Goal: Understand process/instructions: Learn how to perform a task or action

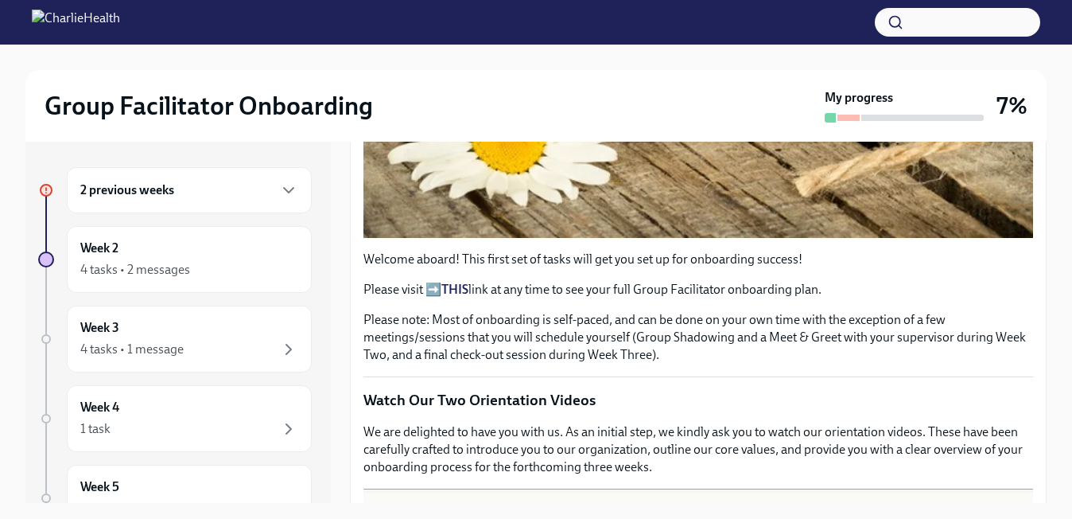
scroll to position [534, 0]
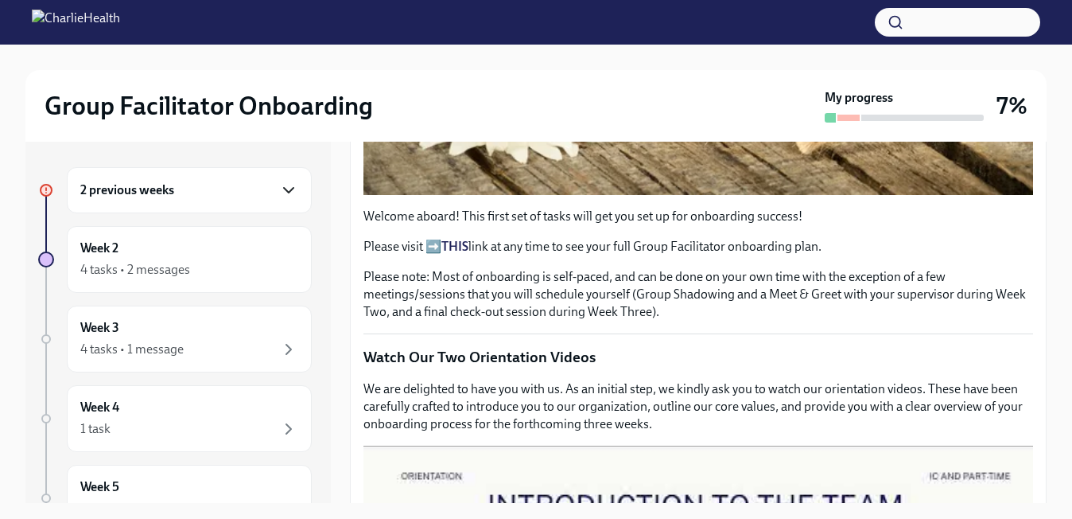
click at [282, 181] on icon "button" at bounding box center [288, 190] width 19 height 19
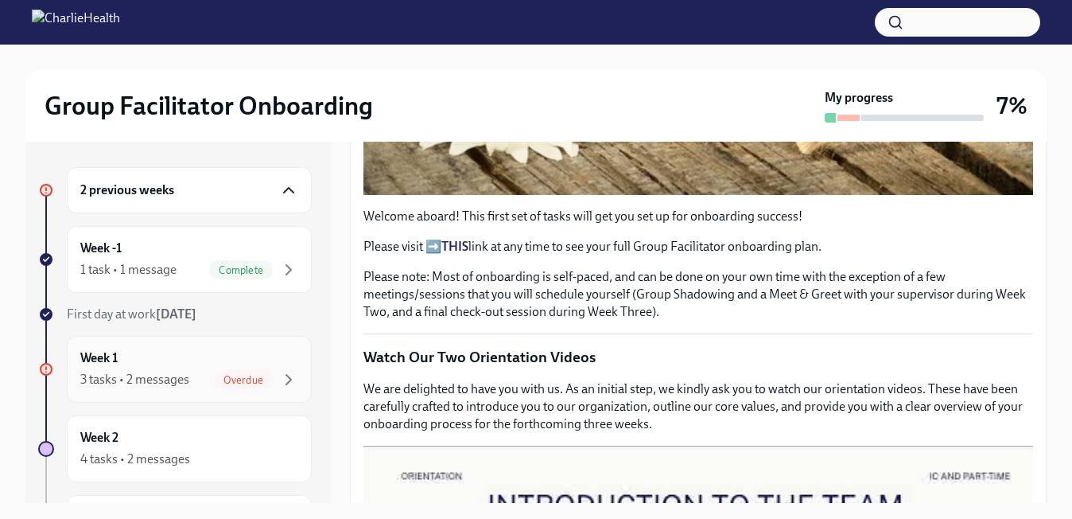
click at [184, 372] on div "3 tasks • 2 messages" at bounding box center [134, 379] width 109 height 17
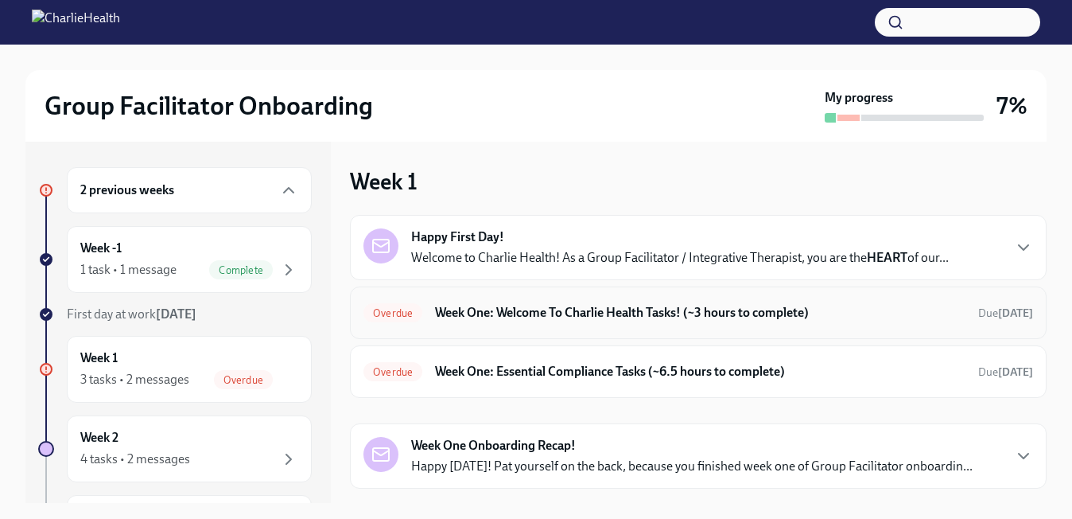
scroll to position [35, 0]
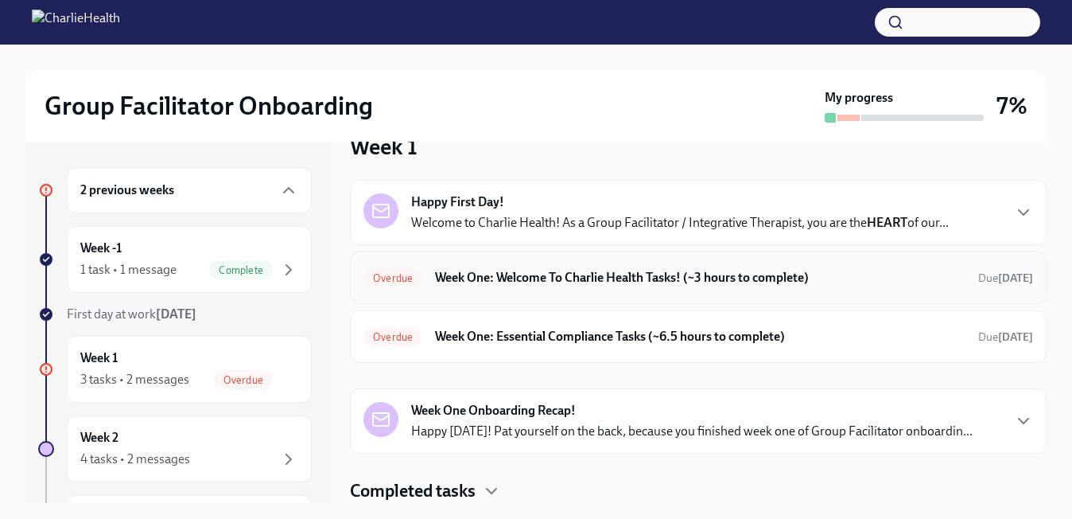
click at [647, 281] on h6 "Week One: Welcome To Charlie Health Tasks! (~3 hours to complete)" at bounding box center [700, 277] width 530 height 17
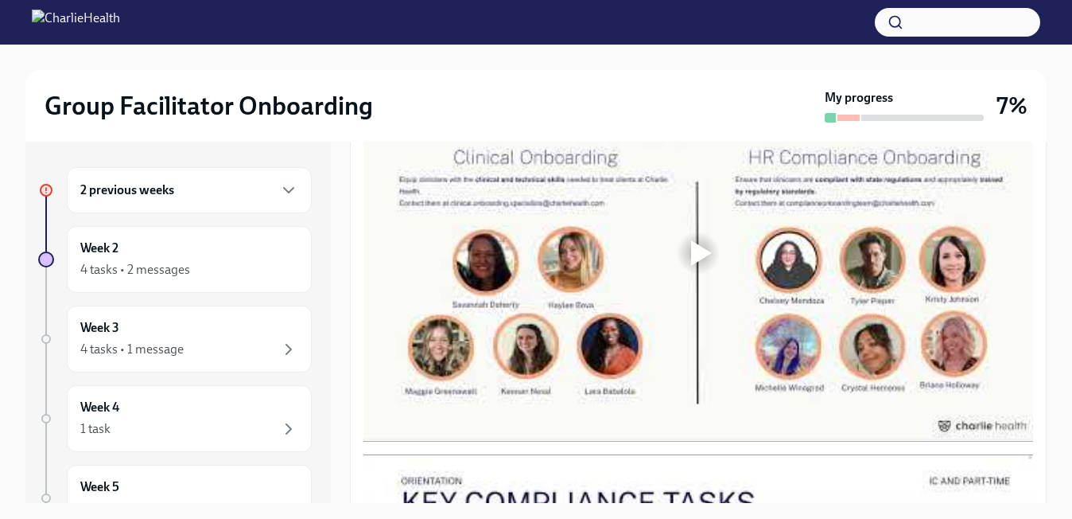
scroll to position [918, 0]
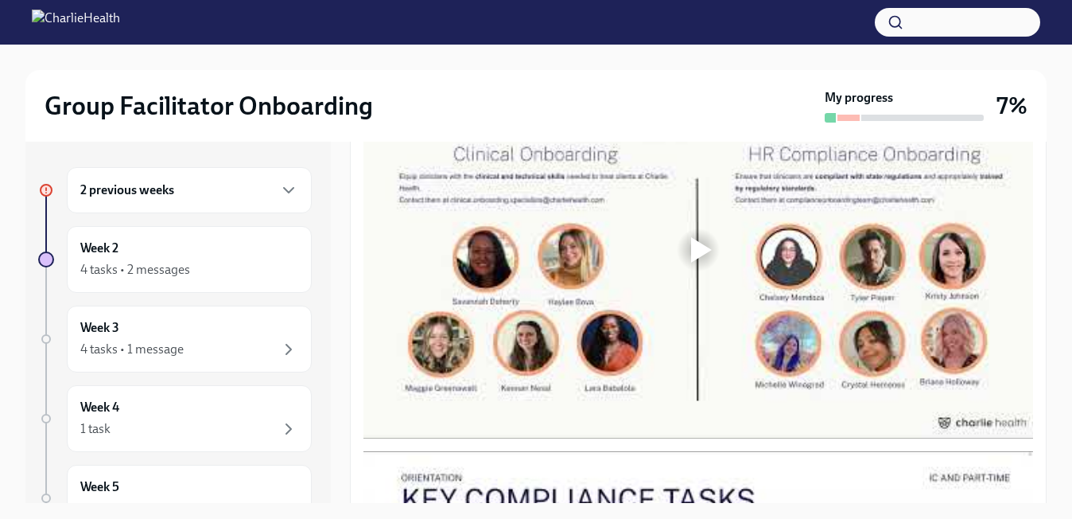
click at [703, 251] on div at bounding box center [701, 249] width 21 height 25
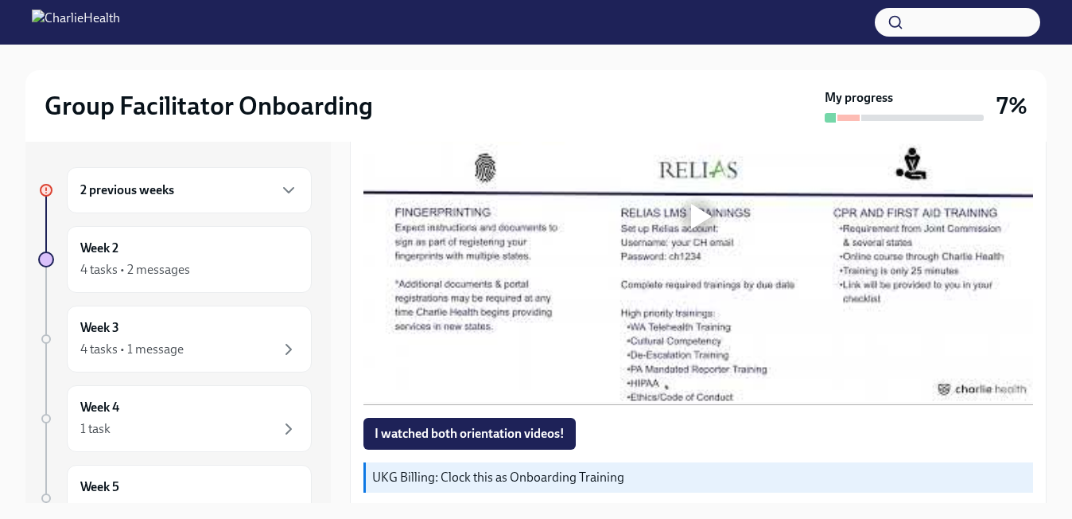
scroll to position [1353, 0]
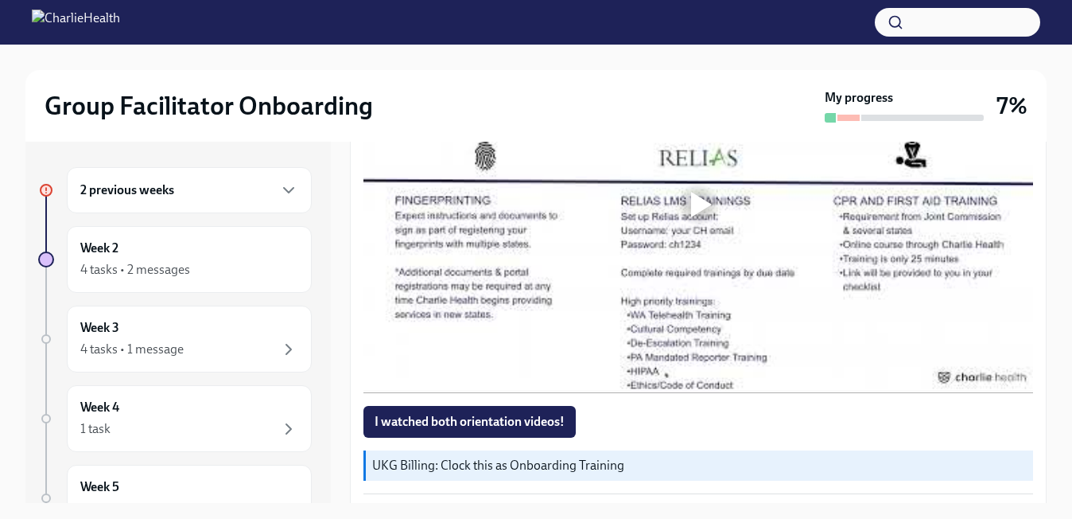
click at [699, 208] on div at bounding box center [701, 204] width 21 height 25
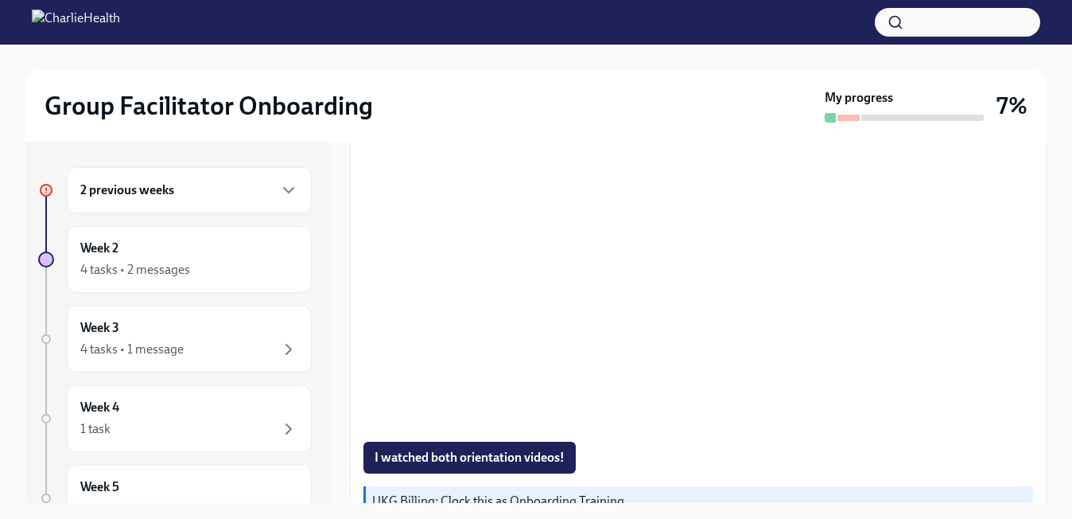
scroll to position [1320, 0]
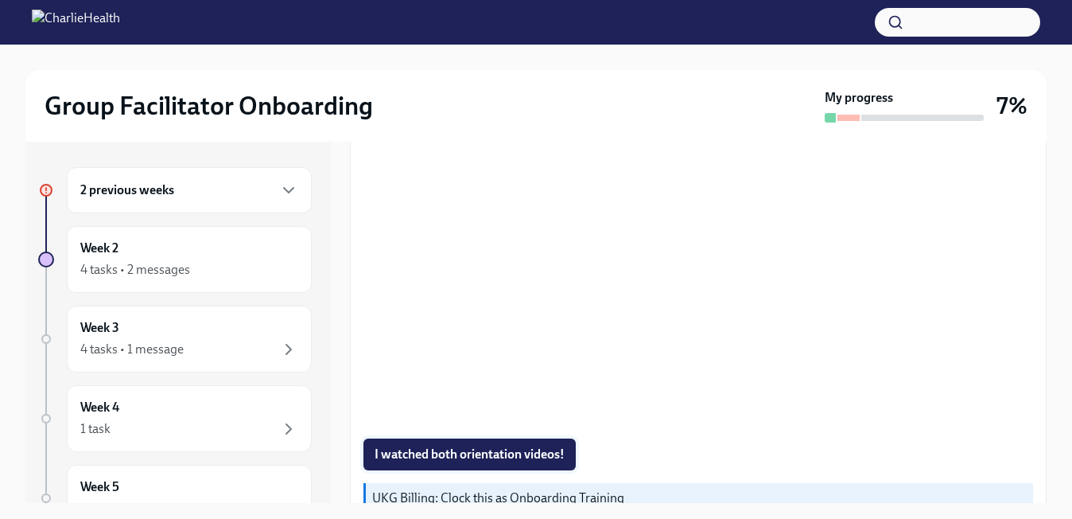
click at [553, 452] on span "I watched both orientation videos!" at bounding box center [470, 454] width 190 height 16
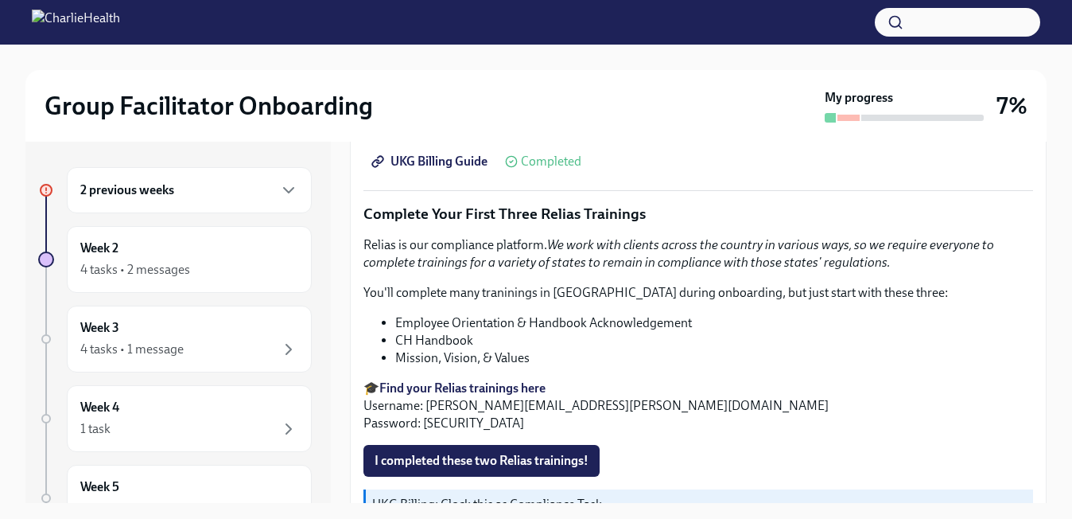
scroll to position [1892, 0]
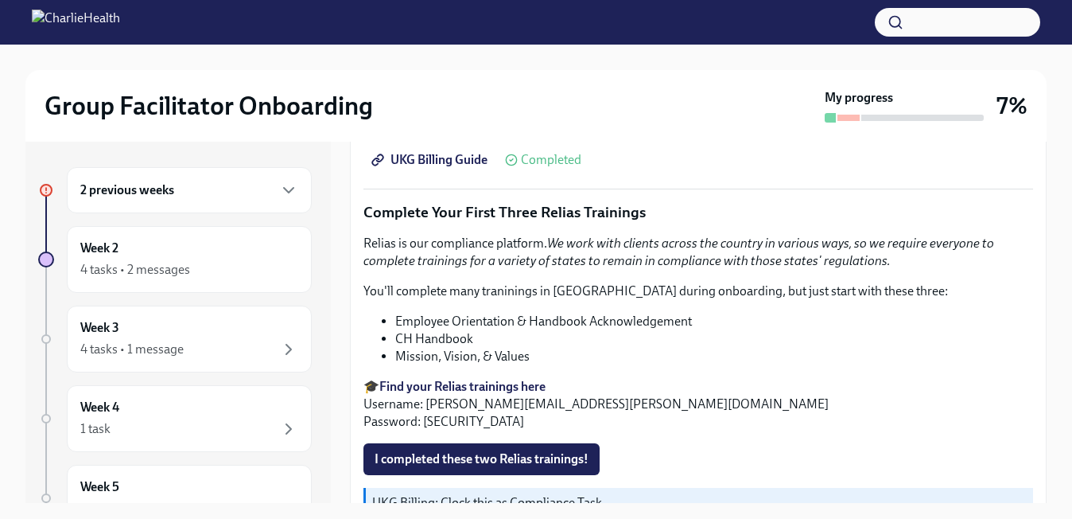
click at [535, 379] on strong "Find your Relias trainings here" at bounding box center [462, 386] width 166 height 15
drag, startPoint x: 601, startPoint y: 387, endPoint x: 427, endPoint y: 391, distance: 174.2
click at [427, 391] on p "🎓 Find your Relias trainings here Username: [PERSON_NAME][EMAIL_ADDRESS][PERSON…" at bounding box center [698, 404] width 670 height 52
copy p "[PERSON_NAME][EMAIL_ADDRESS][PERSON_NAME][DOMAIN_NAME]"
drag, startPoint x: 460, startPoint y: 406, endPoint x: 422, endPoint y: 404, distance: 38.2
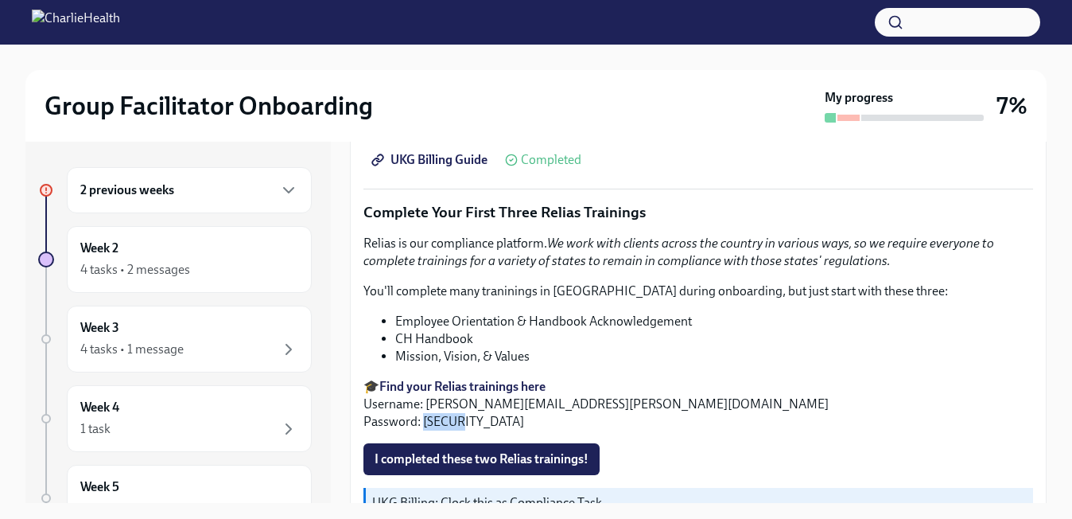
click at [422, 404] on p "🎓 Find your Relias trainings here Username: [PERSON_NAME][EMAIL_ADDRESS][PERSON…" at bounding box center [698, 404] width 670 height 52
copy p "ch1234"
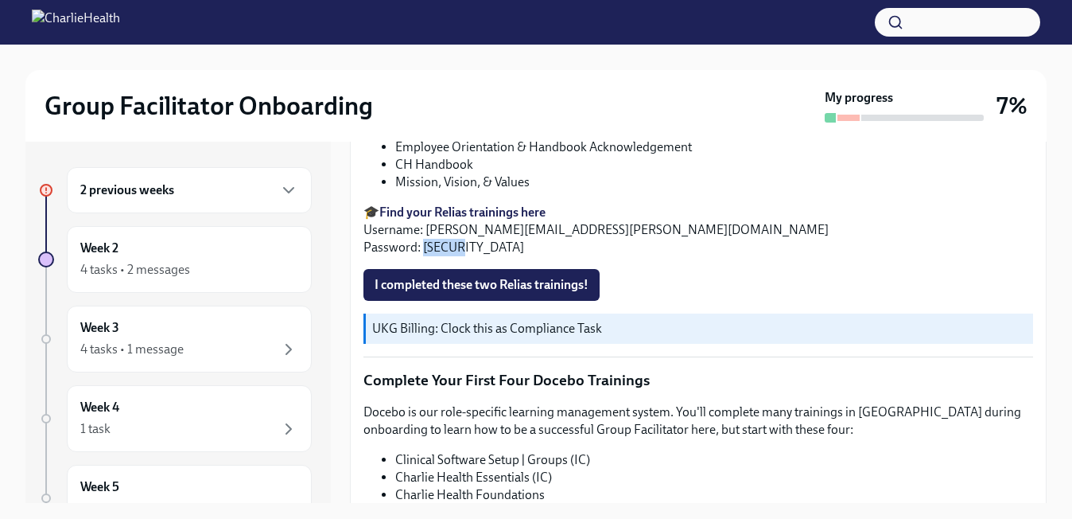
scroll to position [2067, 0]
click at [505, 204] on strong "Find your Relias trainings here" at bounding box center [462, 211] width 166 height 15
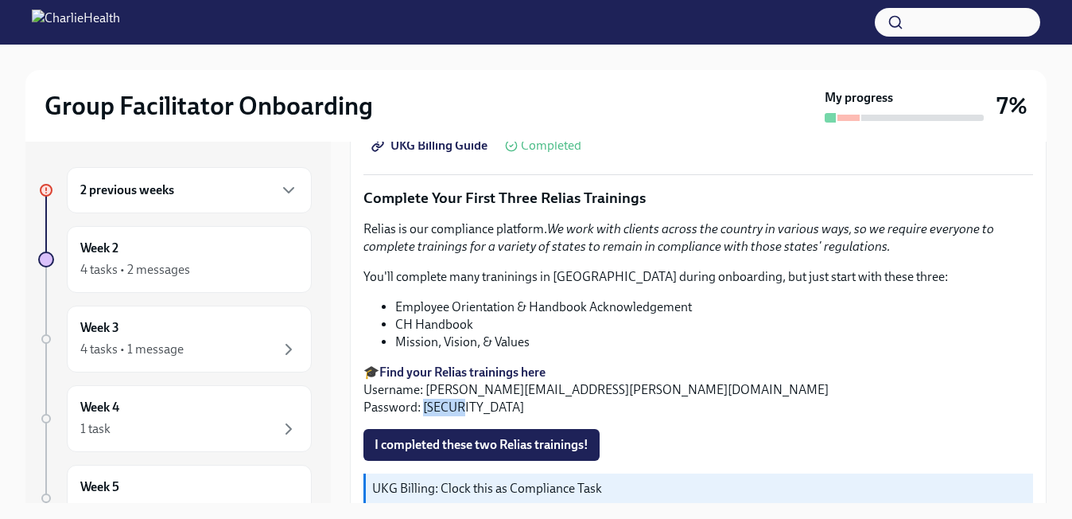
scroll to position [1907, 0]
click at [469, 363] on strong "Find your Relias trainings here" at bounding box center [462, 370] width 166 height 15
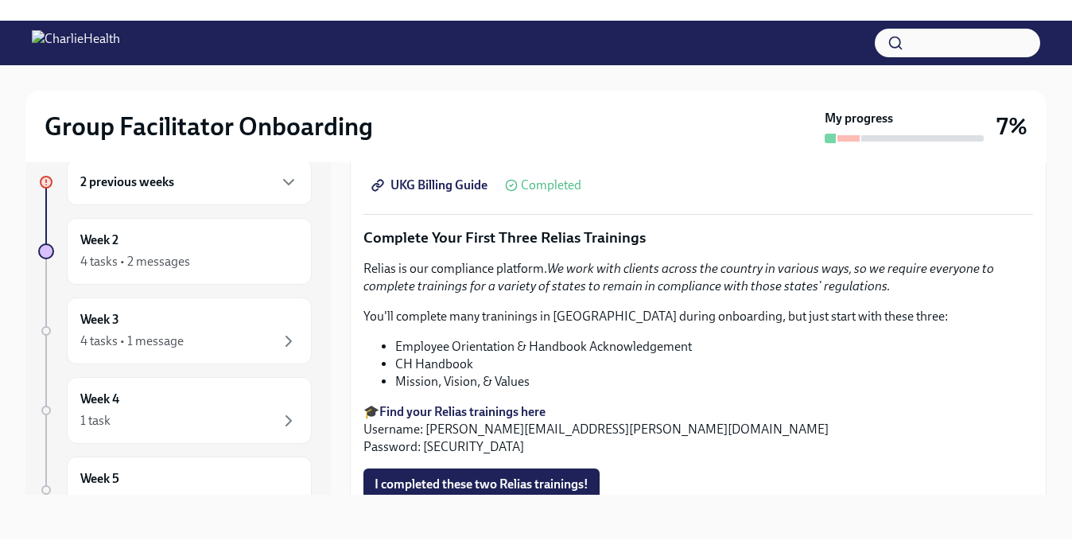
scroll to position [1901, 0]
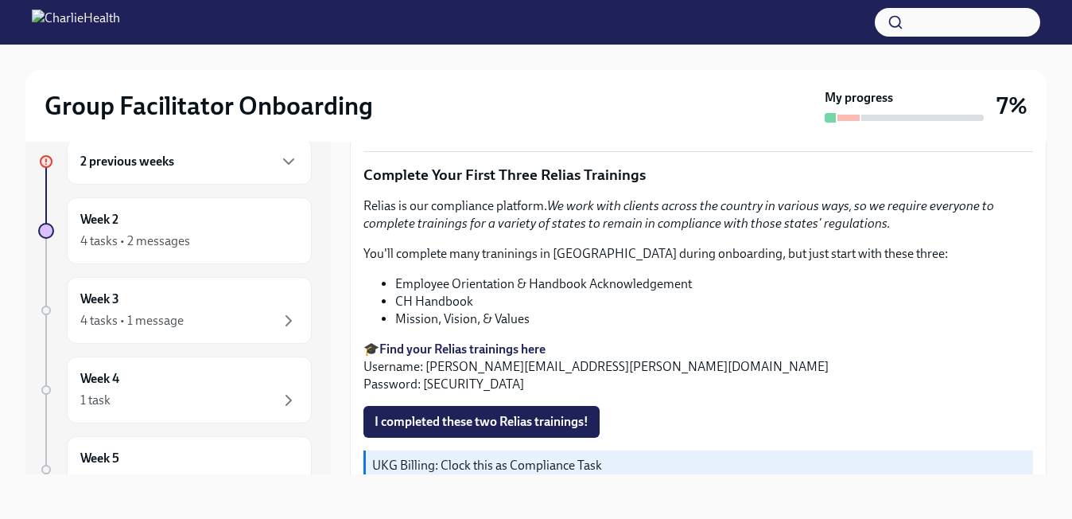
click at [407, 341] on strong "Find your Relias trainings here" at bounding box center [462, 348] width 166 height 15
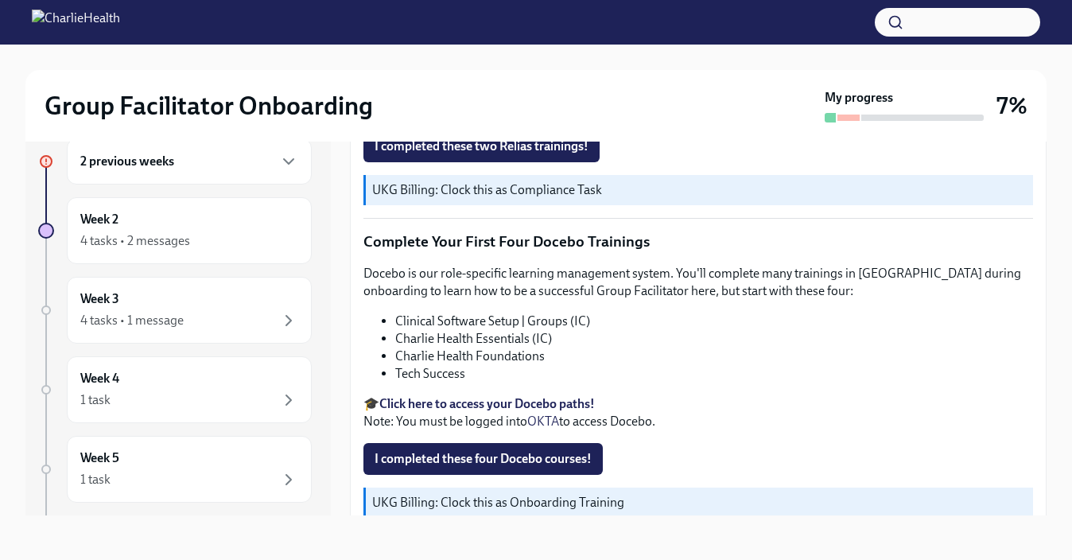
scroll to position [2239, 0]
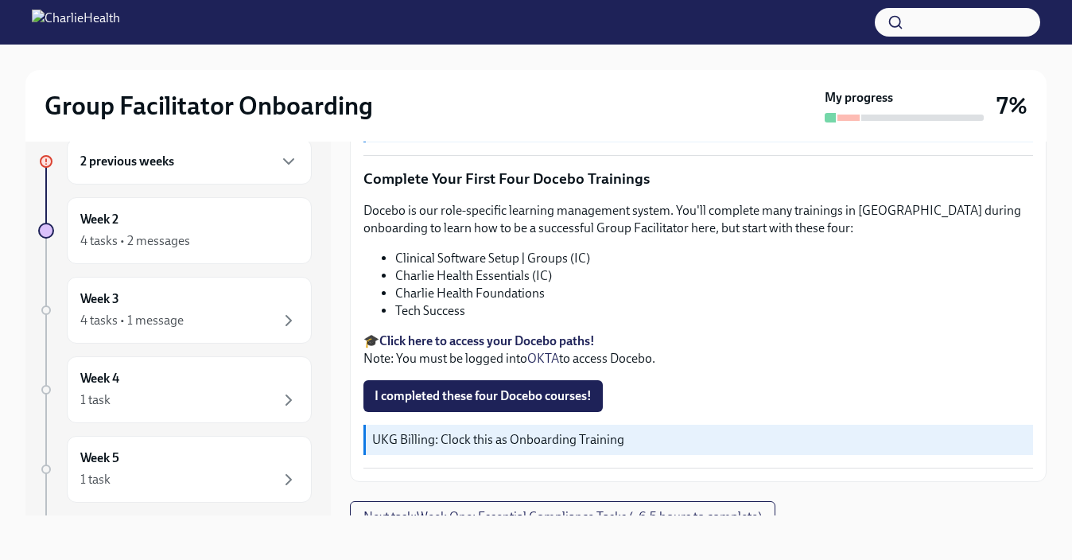
click at [576, 333] on strong "Click here to access your Docebo paths!" at bounding box center [487, 340] width 216 height 15
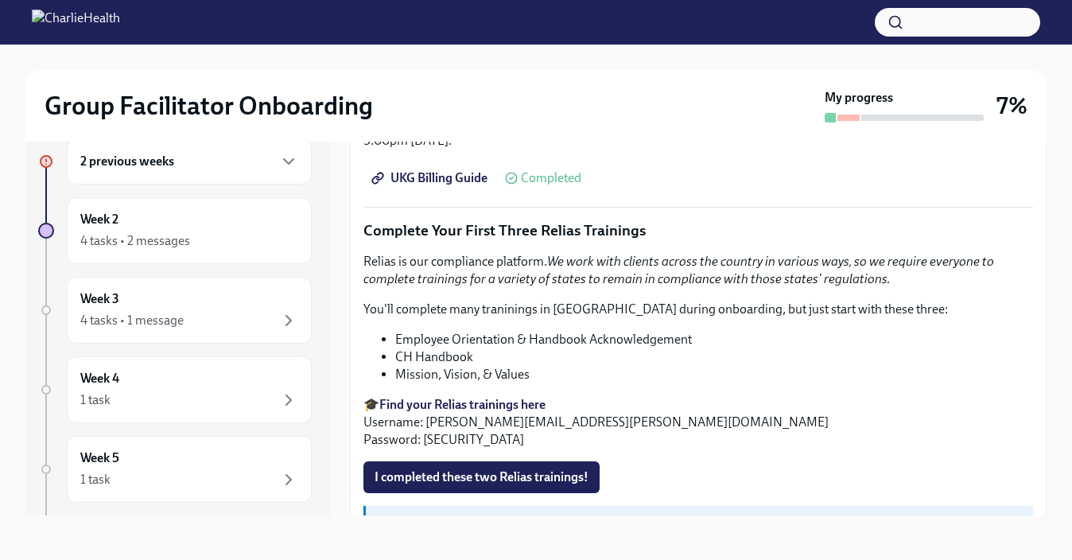
scroll to position [1844, 0]
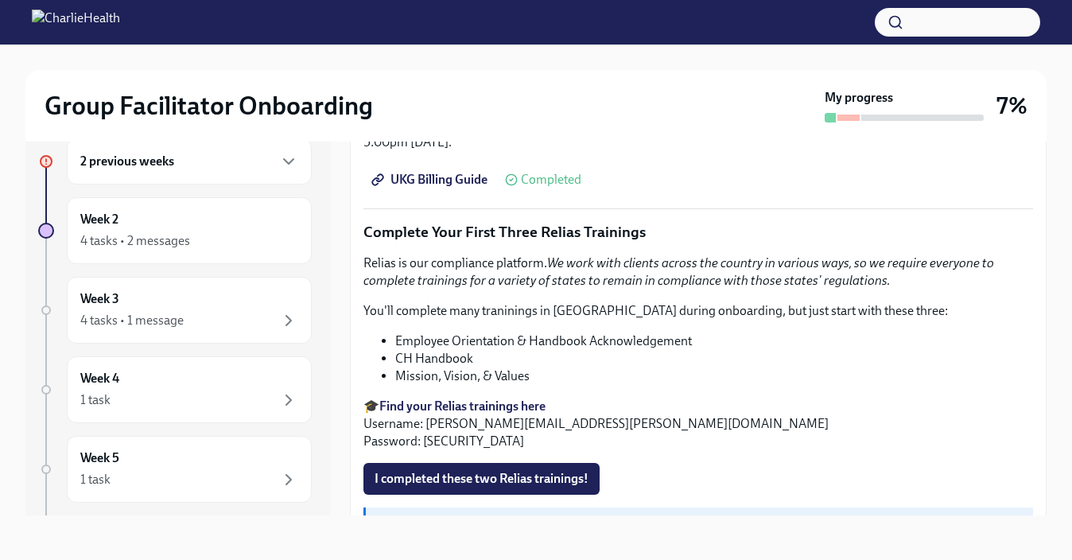
click at [480, 398] on strong "Find your Relias trainings here" at bounding box center [462, 405] width 166 height 15
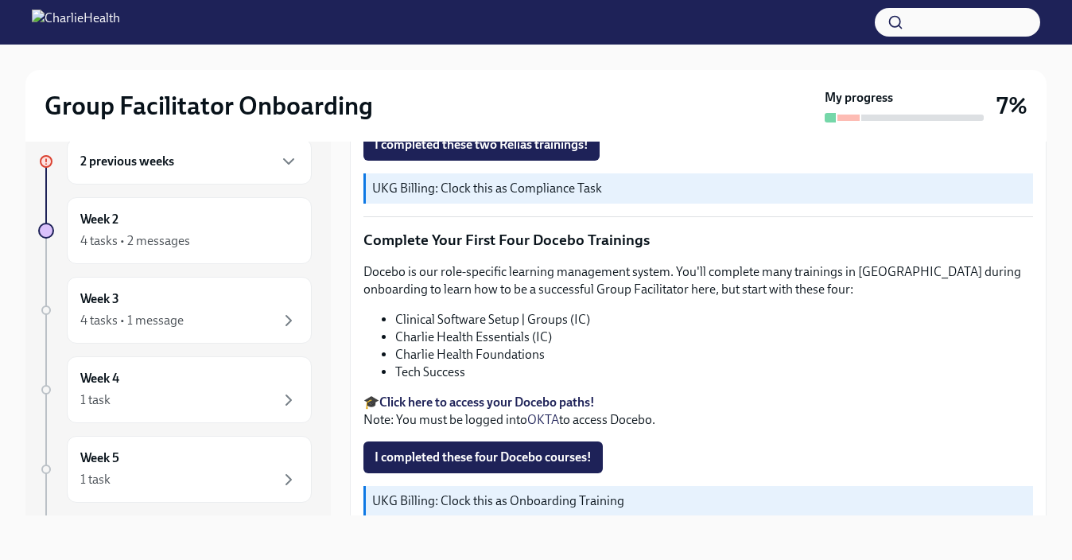
scroll to position [2179, 0]
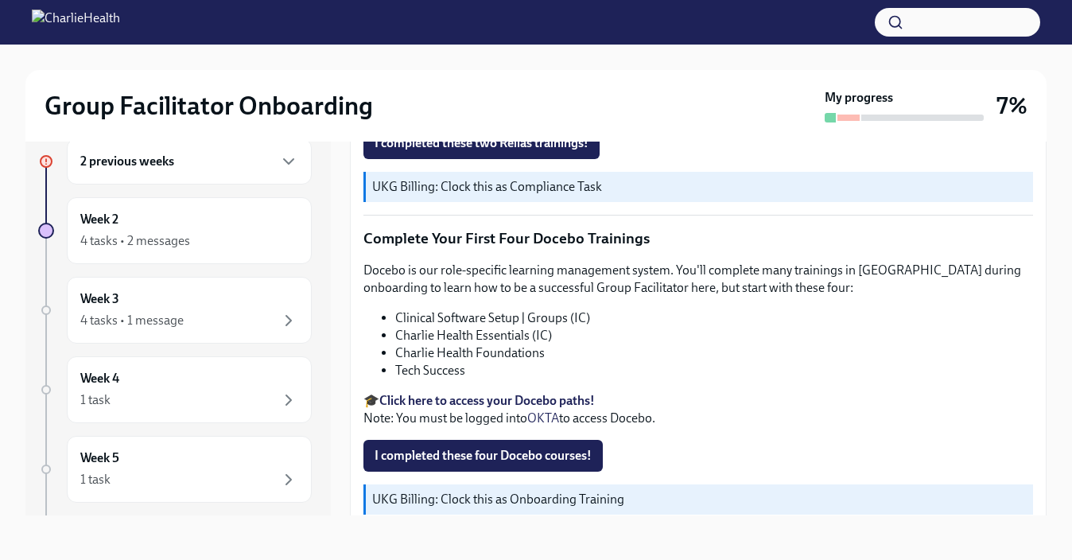
click at [549, 393] on strong "Click here to access your Docebo paths!" at bounding box center [487, 400] width 216 height 15
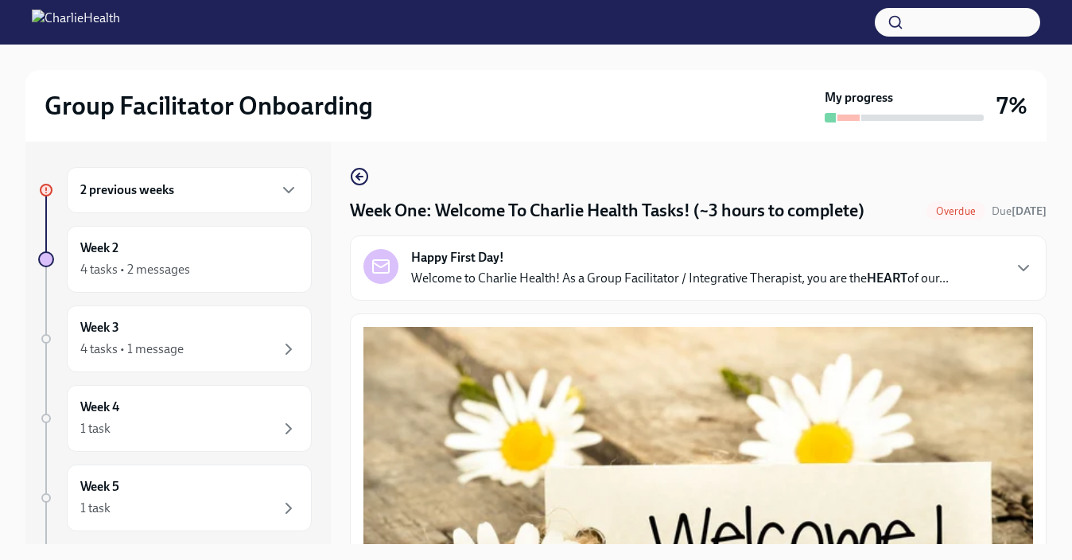
click at [181, 196] on div "2 previous weeks" at bounding box center [189, 190] width 218 height 19
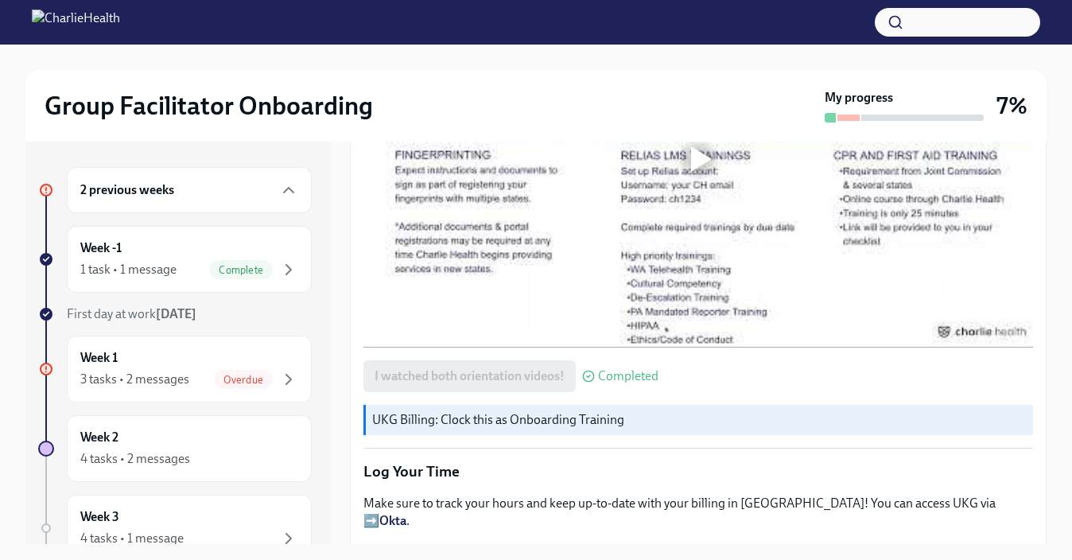
scroll to position [1392, 0]
